Goal: Task Accomplishment & Management: Complete application form

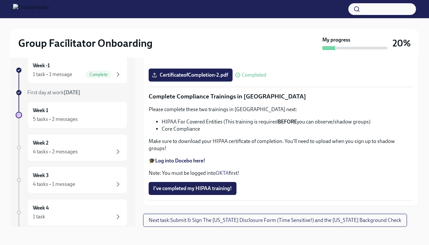
scroll to position [1529, 0]
click at [319, 224] on span "Next task : Submit & Sign The [US_STATE] Disclosure Form (Time Sensitive!) and …" at bounding box center [275, 220] width 253 height 7
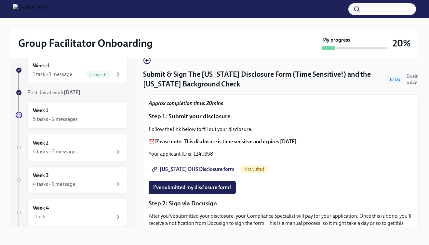
click at [210, 168] on span "[US_STATE] DHS Disclosure form" at bounding box center [193, 169] width 81 height 7
click at [191, 152] on p "Your applicant ID is: 1240358" at bounding box center [281, 153] width 264 height 7
drag, startPoint x: 194, startPoint y: 154, endPoint x: 218, endPoint y: 154, distance: 24.4
click at [218, 154] on p "Your applicant ID is: 1240358" at bounding box center [281, 153] width 264 height 7
copy p "1240358"
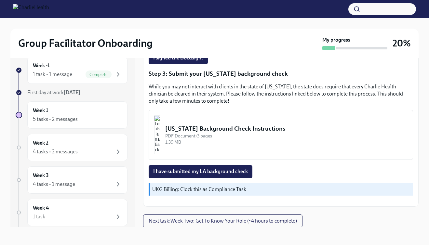
scroll to position [12, 0]
click at [204, 126] on div "[US_STATE] Background Check Instructions" at bounding box center [286, 128] width 242 height 8
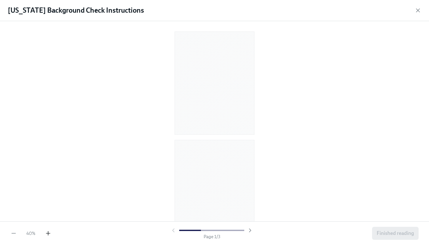
click at [48, 233] on icon "button" at bounding box center [48, 233] width 0 height 4
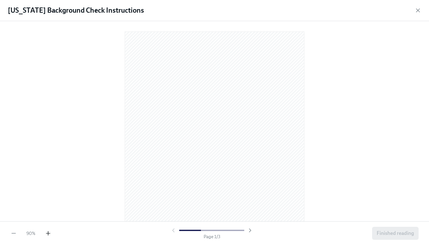
click at [48, 233] on icon "button" at bounding box center [48, 233] width 0 height 4
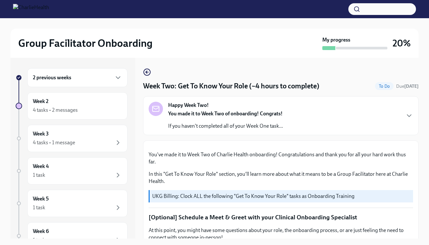
click at [93, 75] on div "2 previous weeks" at bounding box center [77, 78] width 89 height 8
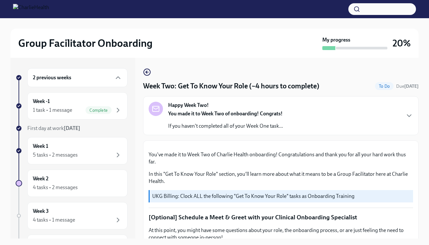
click at [92, 78] on div "2 previous weeks" at bounding box center [77, 78] width 89 height 8
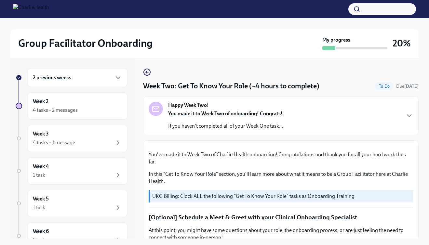
click at [92, 78] on div "2 previous weeks" at bounding box center [77, 78] width 89 height 8
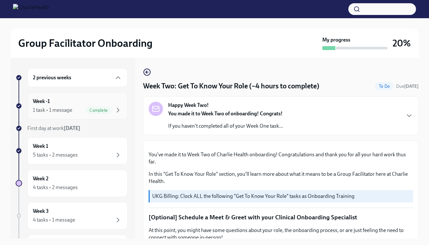
click at [75, 102] on div "Week -1 1 task • 1 message Complete" at bounding box center [77, 106] width 89 height 16
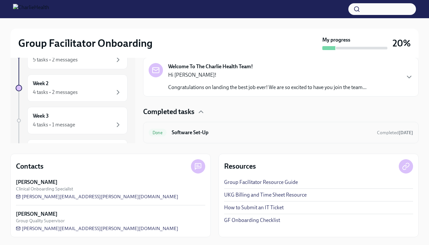
scroll to position [95, 0]
click at [252, 222] on link "GF Onboarding Checklist" at bounding box center [252, 220] width 56 height 7
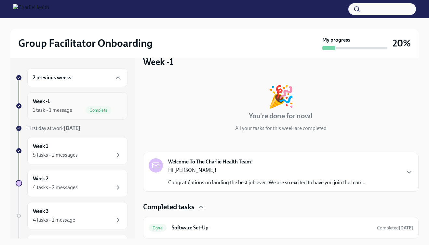
scroll to position [0, 0]
click at [115, 104] on div "Week -1 1 task • 1 message Complete" at bounding box center [77, 106] width 89 height 16
click at [104, 160] on div "Week 1 5 tasks • 2 messages" at bounding box center [77, 150] width 100 height 27
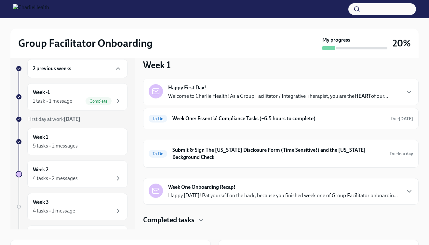
scroll to position [10, 0]
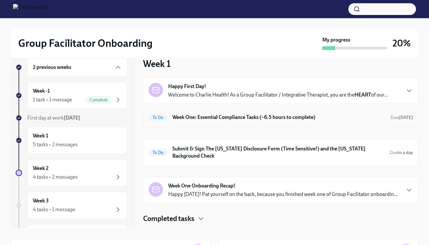
click at [364, 116] on h6 "Week One: Essential Compliance Tasks (~6.5 hours to complete)" at bounding box center [278, 117] width 213 height 7
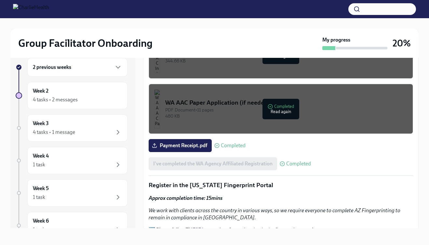
scroll to position [557, 0]
click at [184, 141] on label "Payment Receipt.pdf" at bounding box center [180, 145] width 63 height 13
click at [0, 0] on input "Payment Receipt.pdf" at bounding box center [0, 0] width 0 height 0
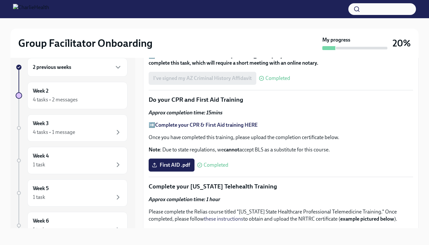
scroll to position [831, 0]
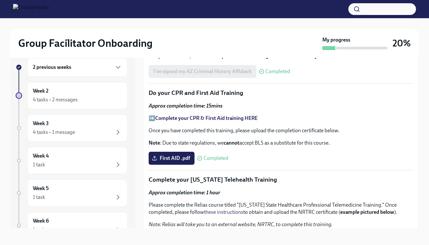
click at [239, 16] on div at bounding box center [214, 9] width 429 height 18
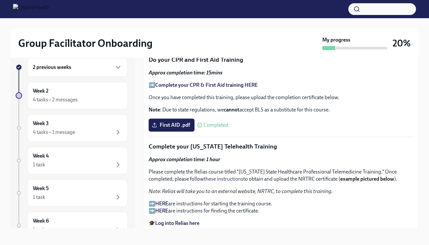
scroll to position [877, 0]
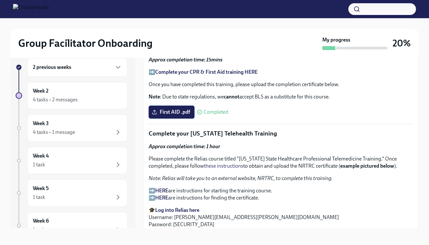
click at [181, 106] on label "First AID .pdf" at bounding box center [172, 112] width 46 height 13
click at [0, 0] on input "First AID .pdf" at bounding box center [0, 0] width 0 height 0
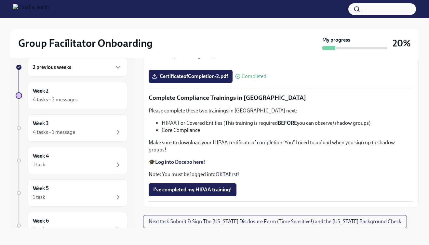
scroll to position [1172, 0]
click at [0, 0] on input "CertificateofCompletion-2.pdf" at bounding box center [0, 0] width 0 height 0
drag, startPoint x: 200, startPoint y: 149, endPoint x: 200, endPoint y: 198, distance: 48.4
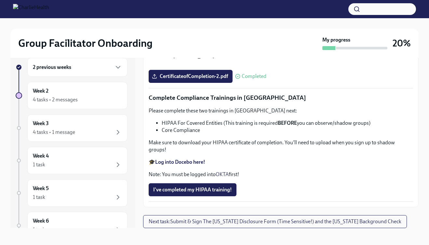
click at [200, 33] on p "Please complete the Relias course titled "Mandatory Child Abuse Reporting in Pe…" at bounding box center [281, 26] width 264 height 14
click at [0, 0] on input "CertificateofCompletion-2.pdf" at bounding box center [0, 0] width 0 height 0
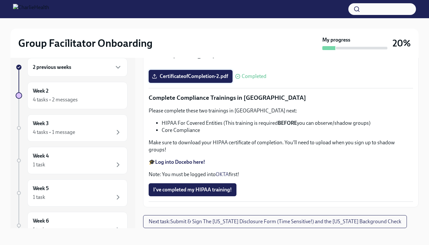
click at [188, 80] on span "CertificateofCompletion-2.pdf" at bounding box center [190, 76] width 75 height 7
click at [0, 0] on input "CertificateofCompletion-2.pdf" at bounding box center [0, 0] width 0 height 0
click at [194, 163] on strong "Log into Docebo here!" at bounding box center [180, 162] width 50 height 6
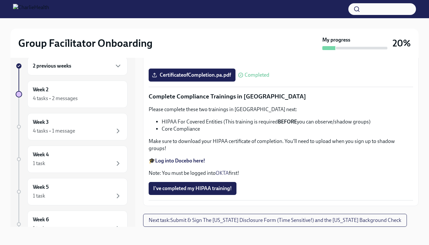
scroll to position [12, 0]
click at [184, 161] on strong "Log into Docebo here!" at bounding box center [180, 161] width 50 height 6
click at [233, 219] on span "Next task : Submit & Sign The [US_STATE] Disclosure Form (Time Sensitive!) and …" at bounding box center [275, 220] width 253 height 7
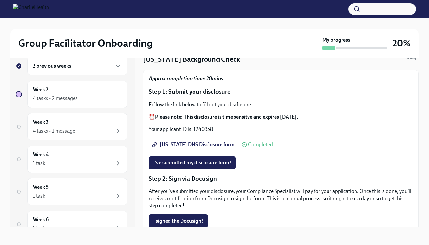
scroll to position [29, 0]
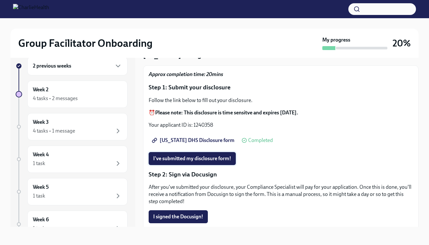
click at [217, 159] on span "I've submitted my disclosure form!" at bounding box center [192, 158] width 78 height 7
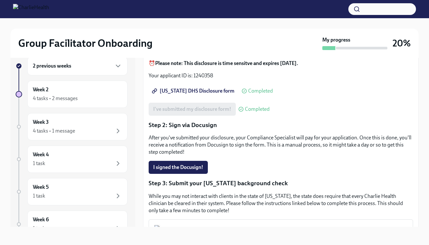
scroll to position [85, 0]
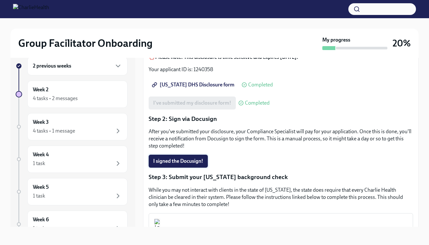
click at [195, 161] on span "I signed the Docusign!" at bounding box center [178, 161] width 50 height 7
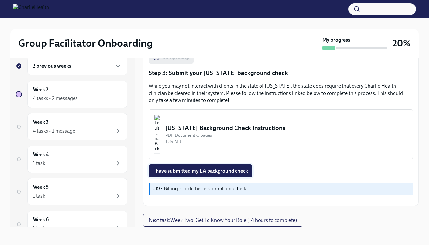
scroll to position [188, 0]
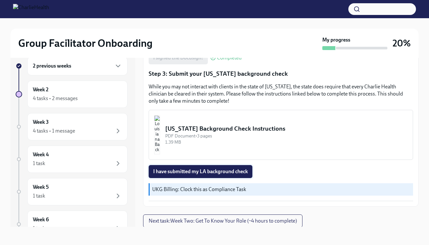
click at [239, 173] on span "I have submitted my LA background check" at bounding box center [200, 171] width 95 height 7
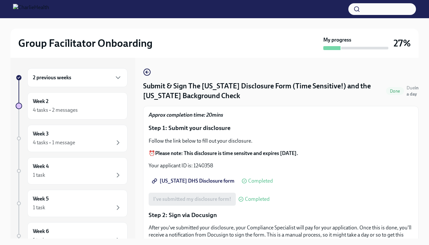
scroll to position [0, 0]
click at [145, 72] on icon "button" at bounding box center [147, 72] width 8 height 8
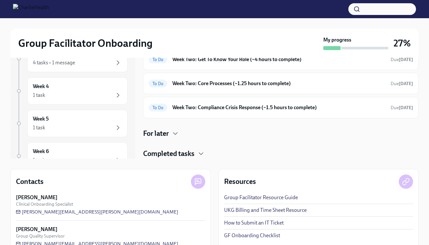
scroll to position [81, 0]
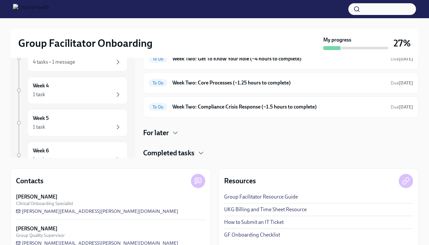
click at [189, 154] on h4 "Completed tasks" at bounding box center [168, 153] width 51 height 10
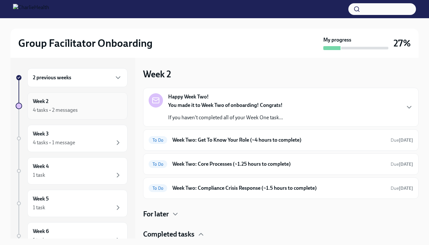
scroll to position [0, 0]
click at [98, 75] on div "2 previous weeks" at bounding box center [77, 78] width 89 height 8
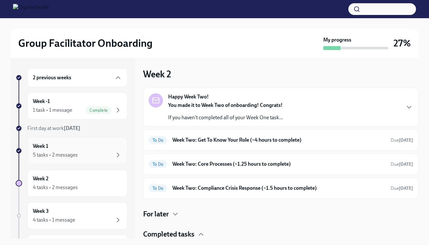
click at [83, 153] on div "5 tasks • 2 messages" at bounding box center [77, 155] width 89 height 8
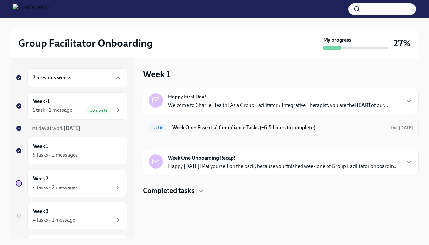
click at [234, 130] on h6 "Week One: Essential Compliance Tasks (~6.5 hours to complete)" at bounding box center [278, 127] width 213 height 7
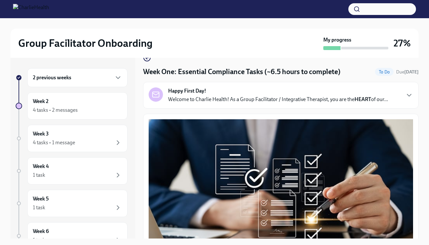
click at [247, 103] on p "Welcome to Charlie Health! As a Group Facilitator / Integrative Therapist, you …" at bounding box center [278, 99] width 220 height 7
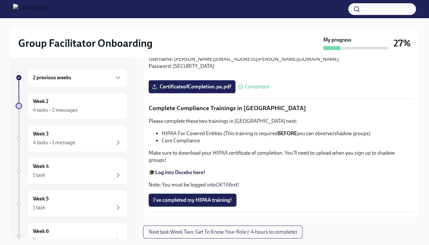
scroll to position [1819, 0]
click at [194, 171] on strong "Log into Docebo here!" at bounding box center [180, 172] width 50 height 6
